Goal: Information Seeking & Learning: Learn about a topic

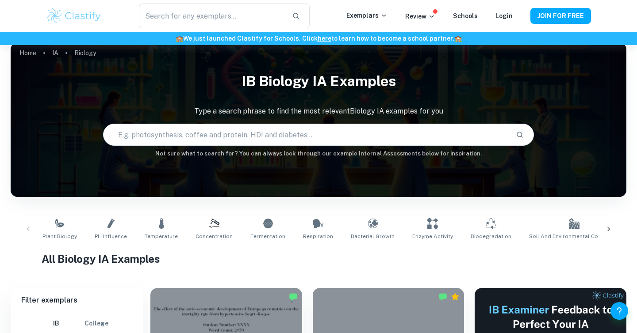
scroll to position [4, 0]
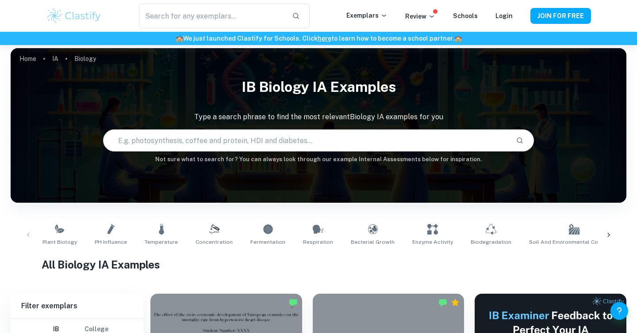
click at [143, 145] on input "text" at bounding box center [305, 140] width 405 height 25
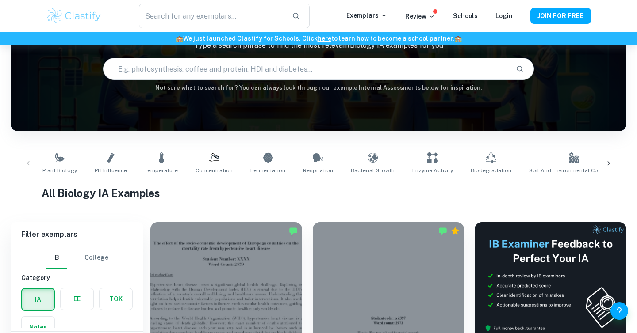
scroll to position [80, 0]
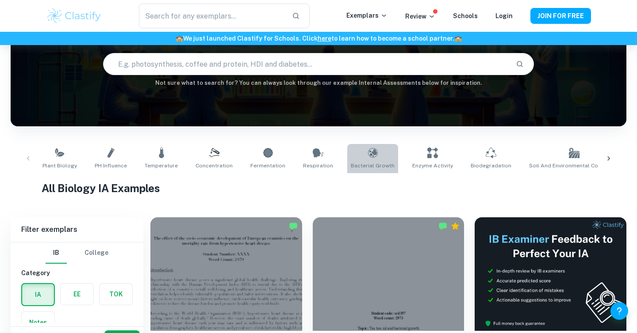
click at [369, 161] on link "Bacterial Growth" at bounding box center [372, 158] width 51 height 29
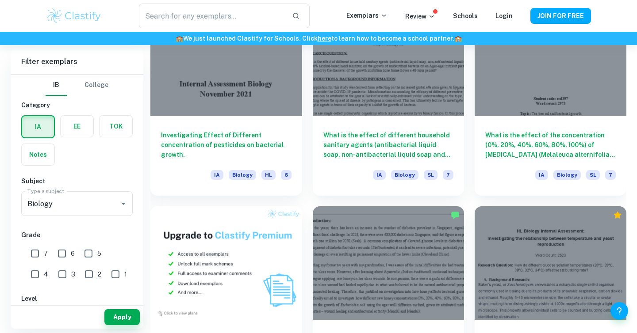
scroll to position [500, 0]
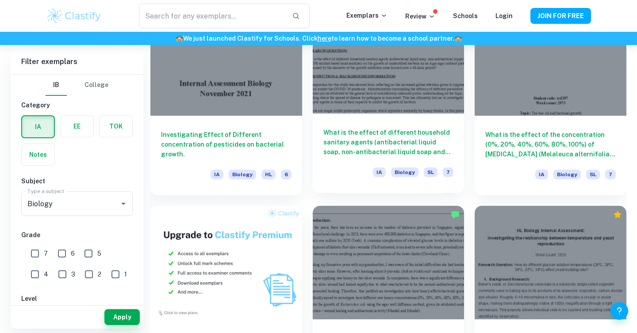
click at [336, 147] on h6 "What is the effect of different household sanitary agents (antibacterial liquid…" at bounding box center [388, 142] width 130 height 29
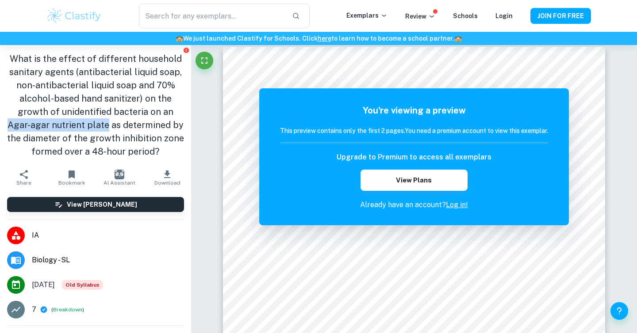
drag, startPoint x: 161, startPoint y: 111, endPoint x: 89, endPoint y: 122, distance: 72.5
click at [89, 122] on h1 "What is the effect of different household sanitary agents (antibacterial liquid…" at bounding box center [95, 105] width 177 height 106
copy h1 "Agar-agar nutrient plate"
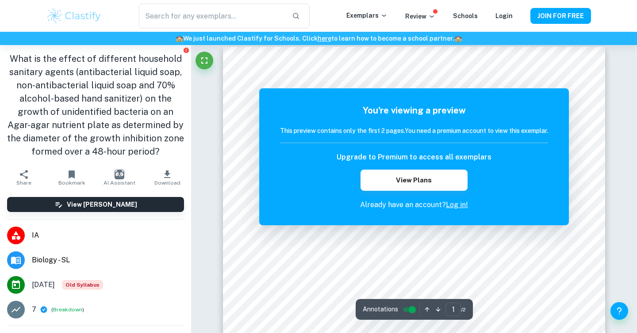
click at [110, 102] on h1 "What is the effect of different household sanitary agents (antibacterial liquid…" at bounding box center [95, 105] width 177 height 106
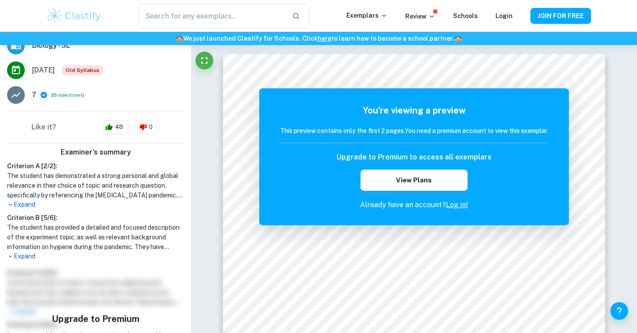
scroll to position [215, 0]
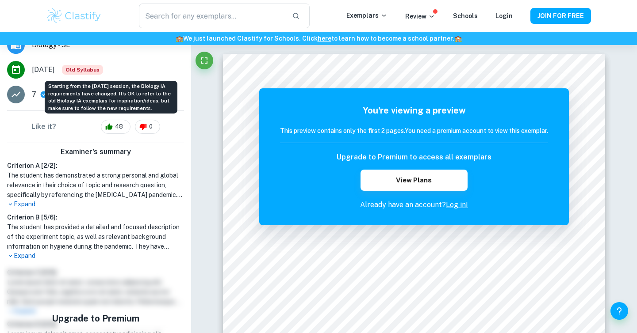
click at [102, 71] on span "Old Syllabus" at bounding box center [82, 70] width 41 height 10
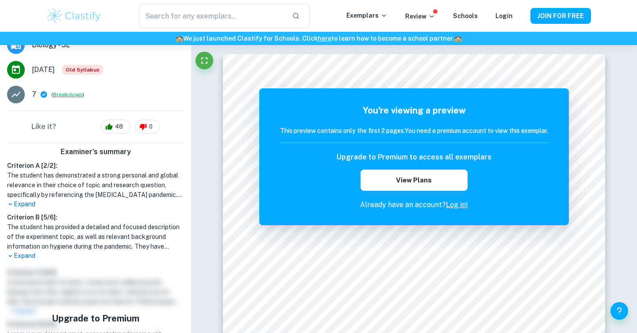
click at [56, 94] on button "Breakdown" at bounding box center [67, 95] width 29 height 8
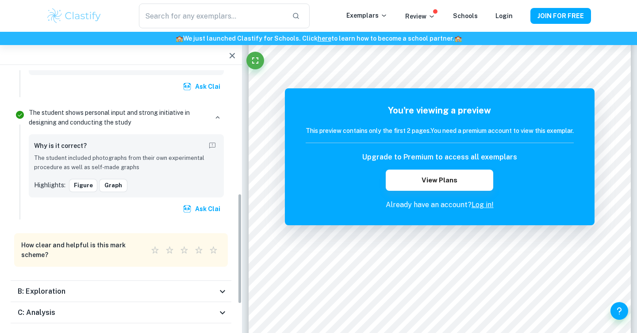
scroll to position [342, 0]
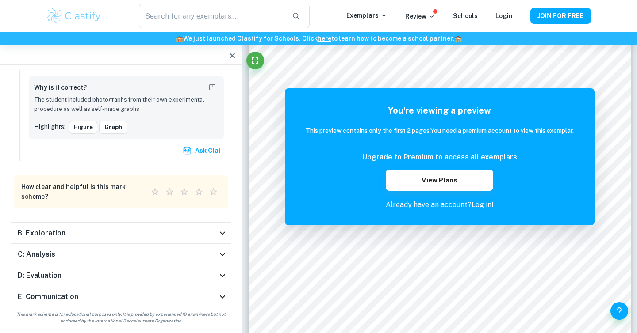
click at [76, 233] on div "B: Exploration" at bounding box center [117, 233] width 199 height 11
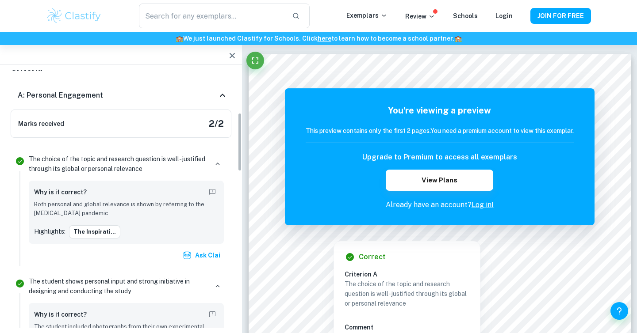
scroll to position [0, 0]
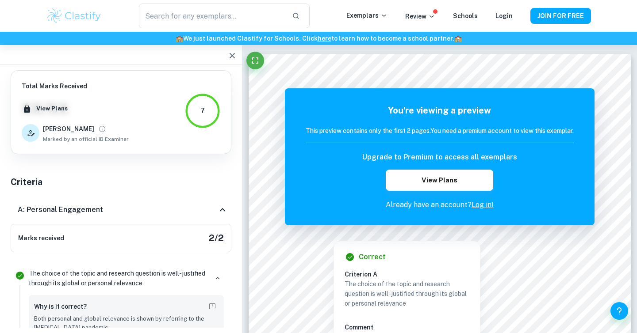
click at [123, 215] on div "A: Personal Engagement" at bounding box center [121, 210] width 221 height 28
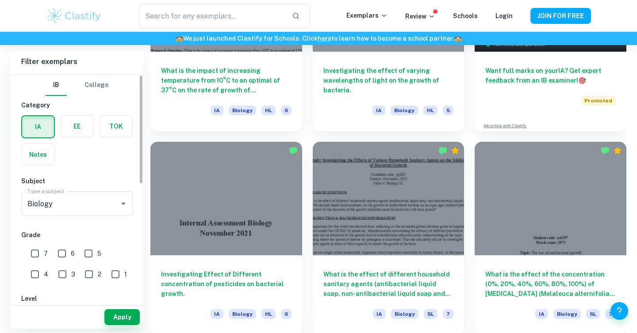
scroll to position [7, 0]
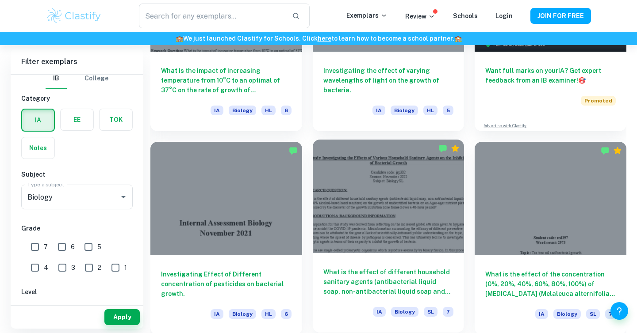
click at [351, 216] on div at bounding box center [389, 197] width 152 height 114
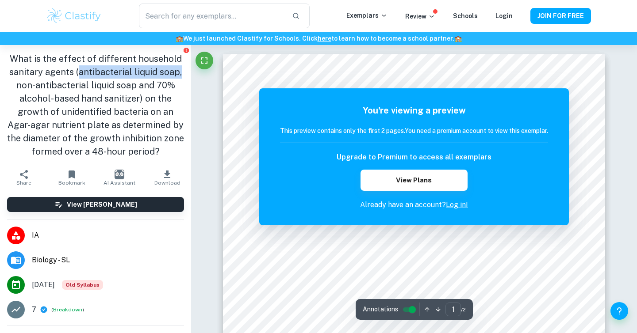
drag, startPoint x: 80, startPoint y: 72, endPoint x: 182, endPoint y: 70, distance: 101.7
click at [182, 70] on h1 "What is the effect of different household sanitary agents (antibacterial liquid…" at bounding box center [95, 105] width 177 height 106
copy h1 "antibacterial liquid soap,"
click at [157, 92] on h1 "What is the effect of different household sanitary agents (antibacterial liquid…" at bounding box center [95, 105] width 177 height 106
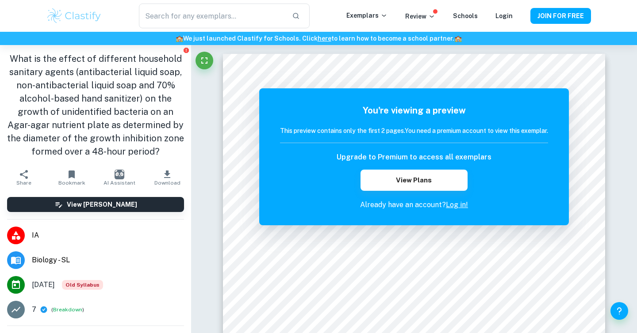
drag, startPoint x: 20, startPoint y: 88, endPoint x: 99, endPoint y: 86, distance: 78.3
click at [99, 86] on h1 "What is the effect of different household sanitary agents (antibacterial liquid…" at bounding box center [95, 105] width 177 height 106
drag, startPoint x: 131, startPoint y: 89, endPoint x: 12, endPoint y: 88, distance: 118.9
click at [12, 88] on h1 "What is the effect of different household sanitary agents (antibacterial liquid…" at bounding box center [95, 105] width 177 height 106
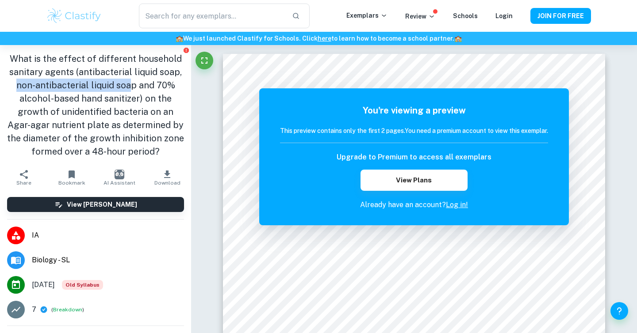
click at [26, 90] on h1 "What is the effect of different household sanitary agents (antibacterial liquid…" at bounding box center [95, 105] width 177 height 106
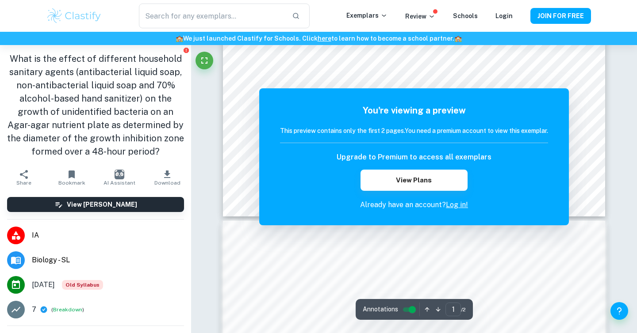
scroll to position [334, 0]
click at [381, 191] on div "You're viewing a preview This preview contains only the first 2 pages. You need…" at bounding box center [414, 157] width 268 height 107
click at [381, 186] on button "View Plans" at bounding box center [413, 180] width 107 height 21
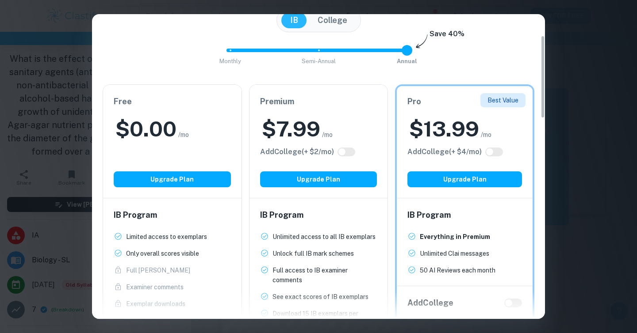
scroll to position [79, 0]
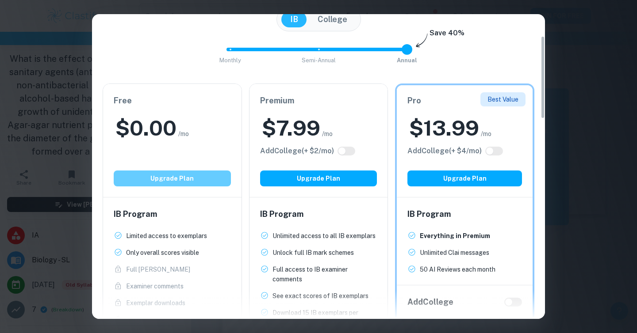
click at [198, 178] on button "Upgrade Plan" at bounding box center [172, 179] width 117 height 16
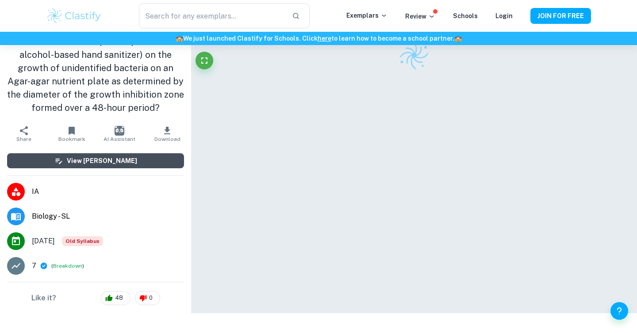
scroll to position [24, 0]
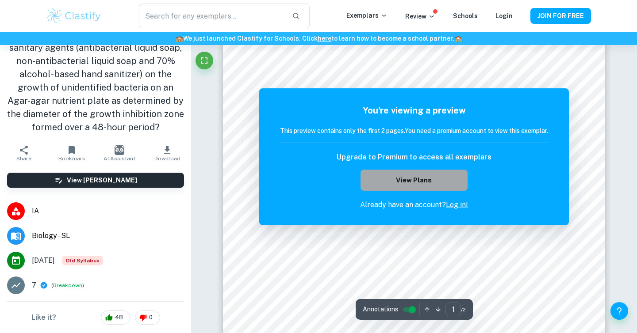
click at [381, 190] on button "View Plans" at bounding box center [413, 180] width 107 height 21
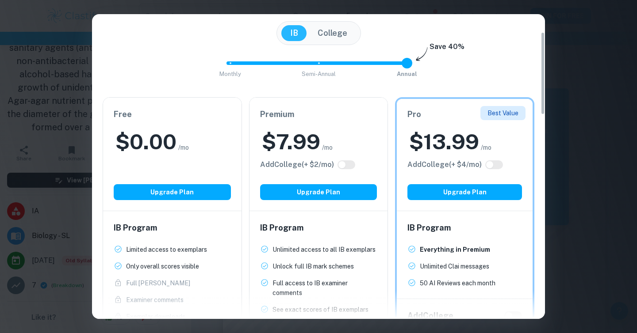
scroll to position [65, 0]
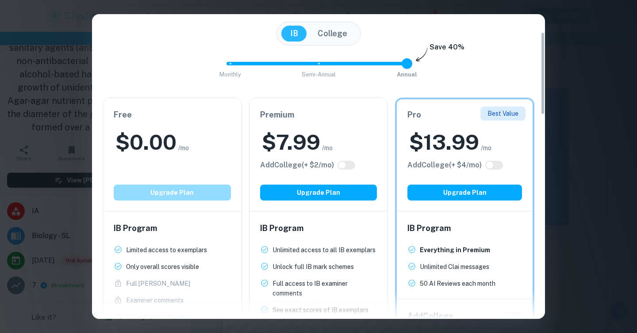
click at [172, 194] on button "Upgrade Plan" at bounding box center [172, 193] width 117 height 16
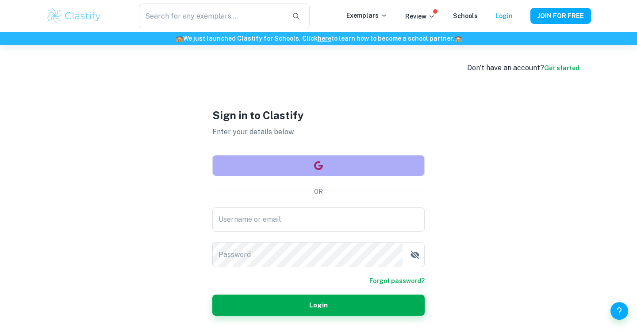
click at [260, 163] on button "button" at bounding box center [318, 165] width 212 height 21
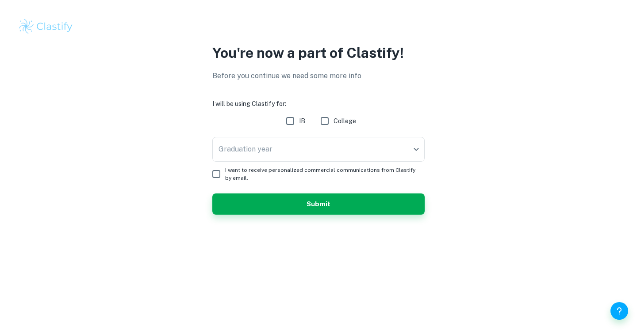
click at [287, 117] on input "IB" at bounding box center [290, 121] width 18 height 18
checkbox input "true"
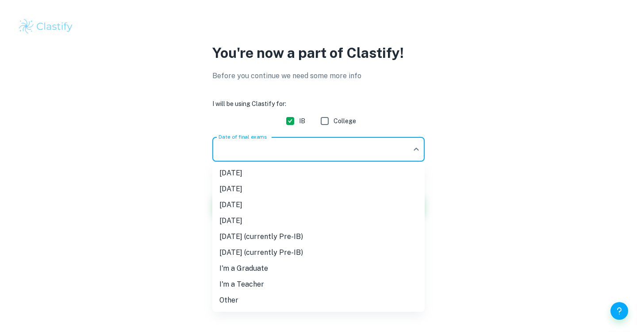
click at [280, 145] on body "We value your privacy We use cookies to enhance your browsing experience, serve…" at bounding box center [318, 166] width 637 height 333
click at [280, 166] on li "[DATE]" at bounding box center [318, 173] width 212 height 16
click at [280, 150] on body "We value your privacy We use cookies to enhance your browsing experience, serve…" at bounding box center [318, 166] width 637 height 333
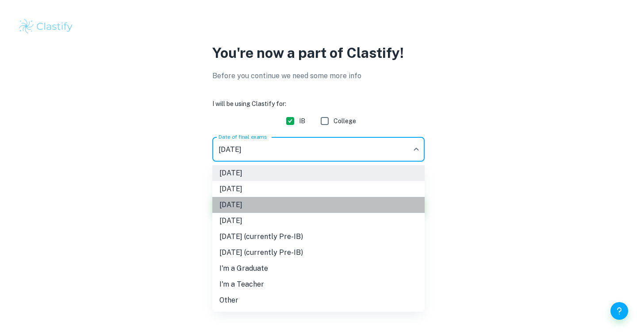
click at [268, 208] on li "[DATE]" at bounding box center [318, 205] width 212 height 16
type input "M26"
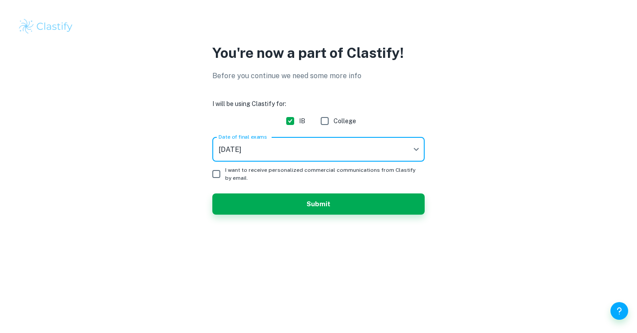
click at [268, 208] on button "Submit" at bounding box center [318, 204] width 212 height 21
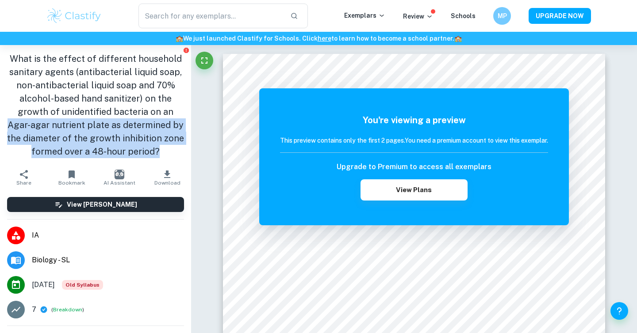
drag, startPoint x: 161, startPoint y: 114, endPoint x: 164, endPoint y: 147, distance: 33.3
click at [164, 147] on h1 "What is the effect of different household sanitary agents (antibacterial liquid…" at bounding box center [95, 105] width 177 height 106
copy h1 "Agar-agar nutrient plate as determined by the diameter of the growth inhibition…"
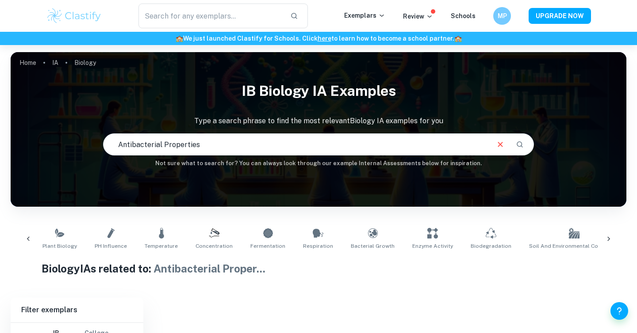
scroll to position [0, 391]
